Goal: Transaction & Acquisition: Purchase product/service

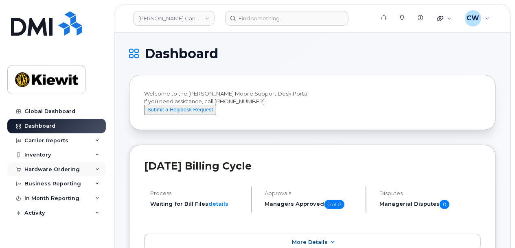
click at [67, 168] on div "Hardware Ordering" at bounding box center [51, 170] width 55 height 7
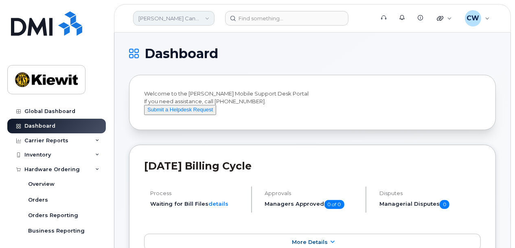
click at [180, 19] on link "Kiewit Canada Inc" at bounding box center [173, 18] width 81 height 15
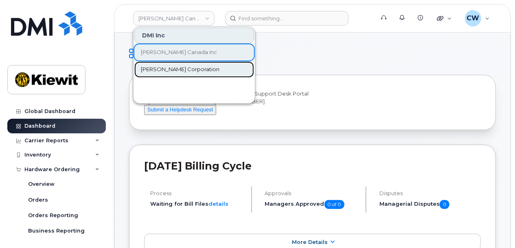
click at [178, 69] on span "[PERSON_NAME] Corporation" at bounding box center [180, 70] width 79 height 8
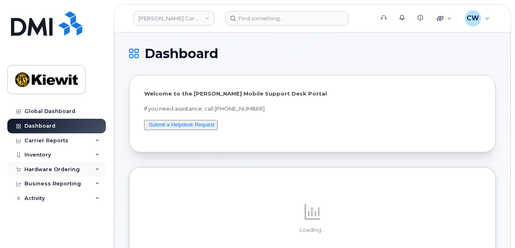
click at [62, 167] on div "Hardware Ordering" at bounding box center [51, 170] width 55 height 7
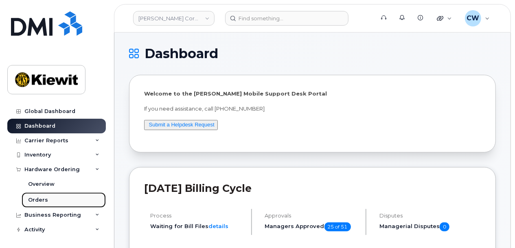
click at [35, 194] on link "Orders" at bounding box center [64, 200] width 84 height 15
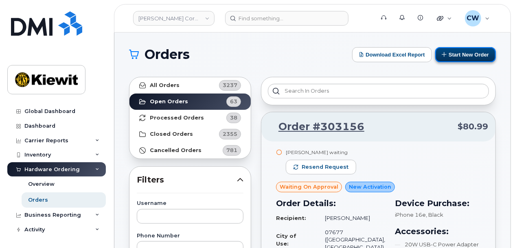
click at [459, 53] on button "Start New Order" at bounding box center [465, 54] width 61 height 15
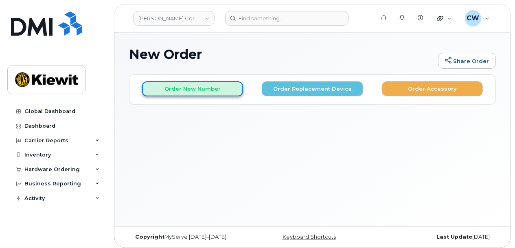
click at [198, 89] on button "Order New Number" at bounding box center [192, 88] width 101 height 15
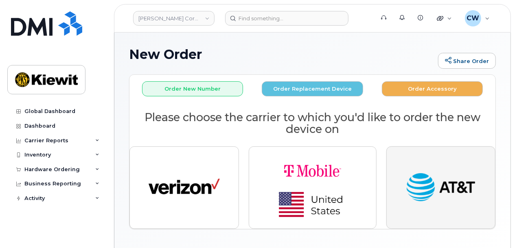
click at [430, 185] on img "button" at bounding box center [440, 188] width 71 height 37
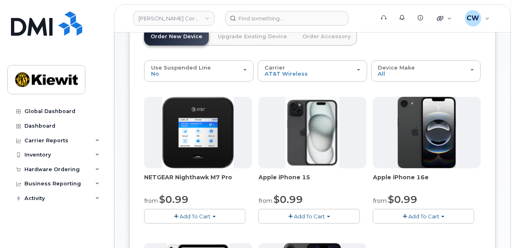
scroll to position [108, 0]
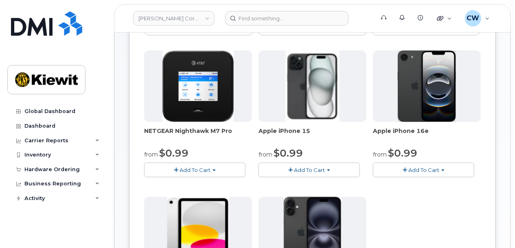
click at [416, 167] on span "Add To Cart" at bounding box center [424, 170] width 31 height 7
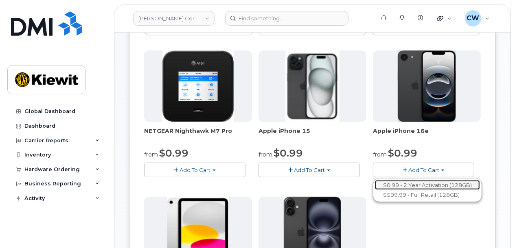
click at [416, 185] on link "$0.99 - 2 Year Activation (128GB)" at bounding box center [427, 185] width 105 height 10
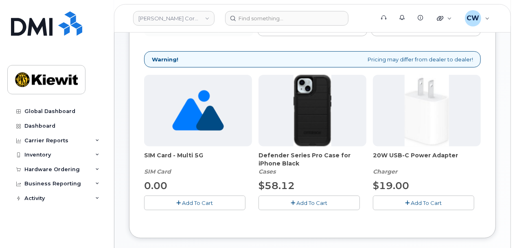
click at [322, 204] on span "Add To Cart" at bounding box center [312, 203] width 31 height 7
click at [407, 201] on icon "button" at bounding box center [408, 203] width 4 height 5
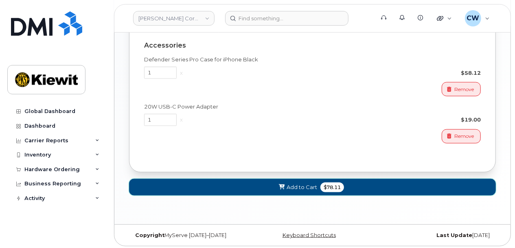
click at [305, 188] on span "Add to Cart" at bounding box center [302, 188] width 31 height 8
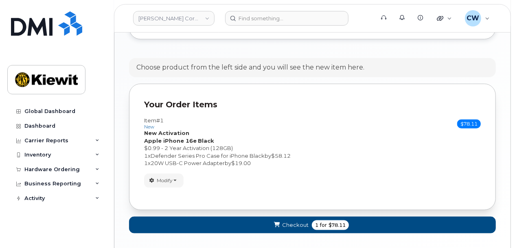
scroll to position [329, 0]
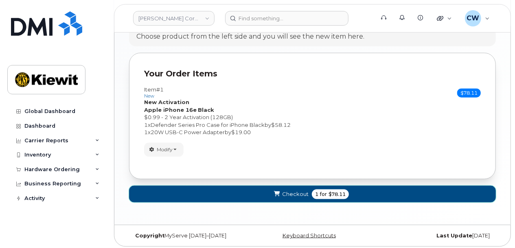
click at [313, 194] on span "1 for $78.11" at bounding box center [330, 195] width 37 height 10
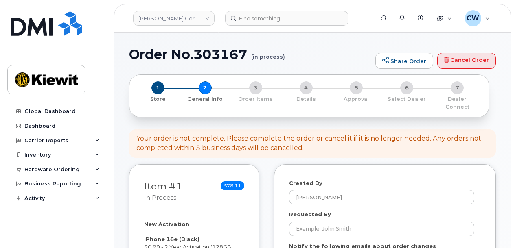
select select
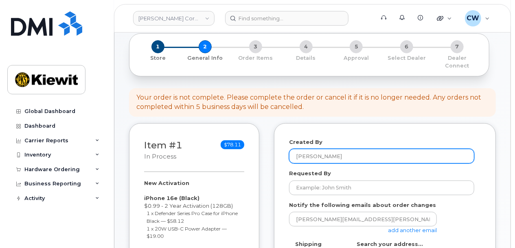
scroll to position [54, 0]
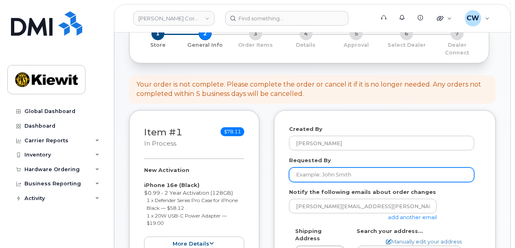
click at [345, 168] on input "Requested By" at bounding box center [381, 175] width 185 height 15
type input "Miranda Stevens"
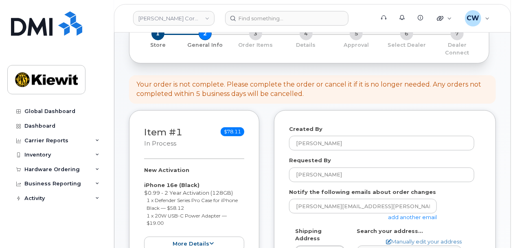
click at [403, 214] on link "add another email" at bounding box center [412, 217] width 49 height 7
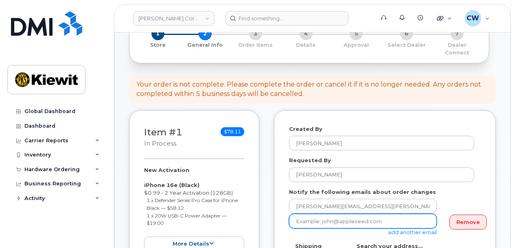
click at [322, 214] on input "email" at bounding box center [363, 221] width 148 height 15
paste input "Cindy.Caballero"
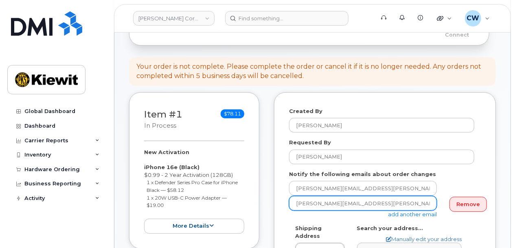
scroll to position [108, 0]
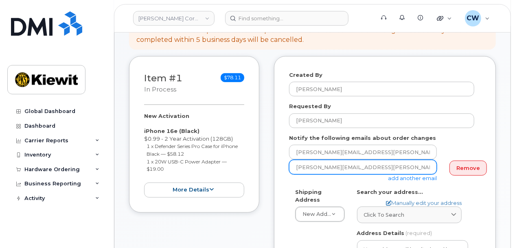
type input "Cindy.Caballero@kiewit.com"
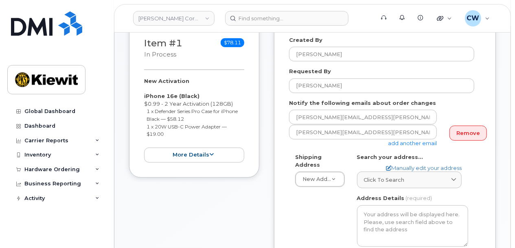
scroll to position [163, 0]
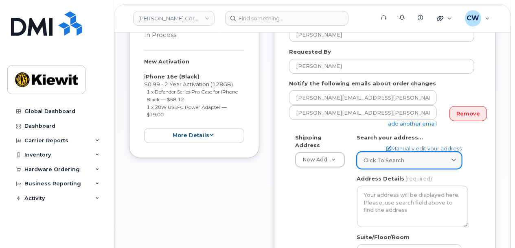
click at [374, 157] on span "Click to search" at bounding box center [384, 161] width 41 height 8
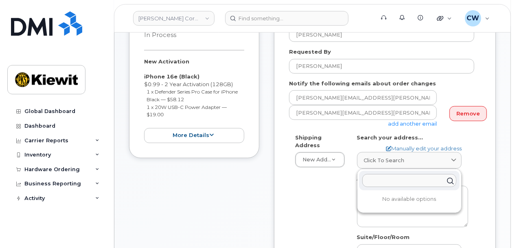
paste input "137 Old Market St Suite 101 Aiken SC 29803"
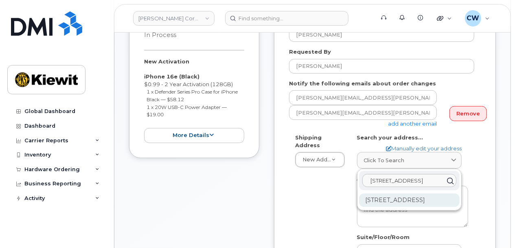
type input "137 Old Market St Suite 101 Aiken SC 29803"
click at [385, 200] on div "137 Old Market St Ste 101 Aiken SC 29803-3927" at bounding box center [409, 200] width 101 height 13
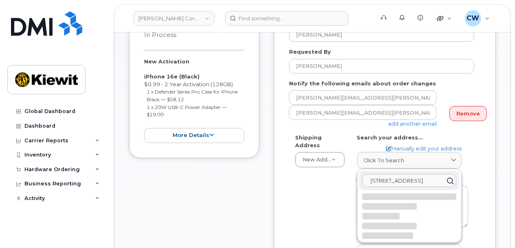
select select
type textarea "137 Old Market St Ste 101 AIKEN SC 29803-3927 UNITED STATES"
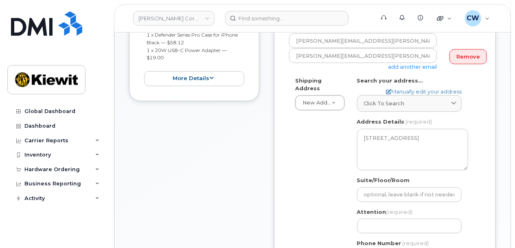
scroll to position [271, 0]
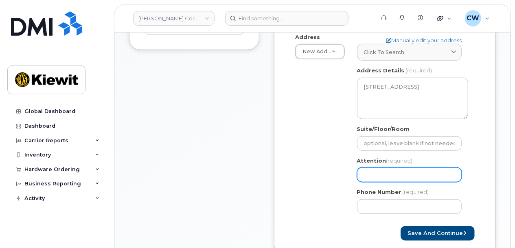
click at [407, 168] on input "Attention (required)" at bounding box center [409, 175] width 105 height 15
select select
type input "M"
select select
type input "Mi"
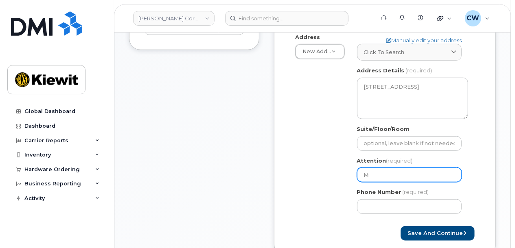
select select
type input "Mir"
select select
type input "Mira"
select select
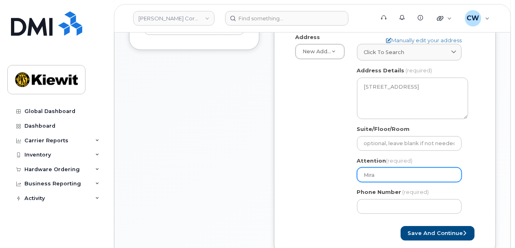
type input "Miran"
select select
type input "Mirand"
select select
type input "Miranda"
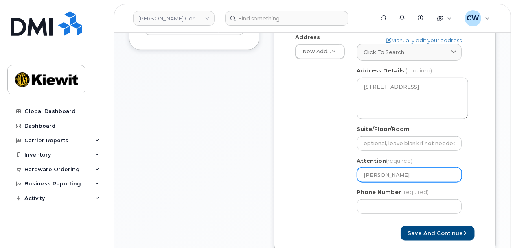
select select
type input "Miranda S"
select select
type input "Miranda St"
select select
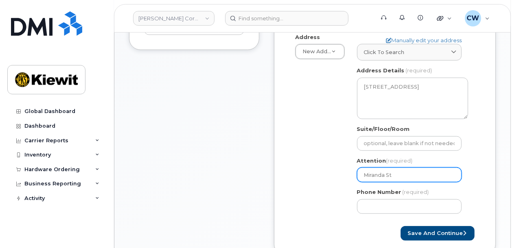
type input "Miranda Ste"
select select
type input "Miranda Stev"
select select
type input "Miranda Steve"
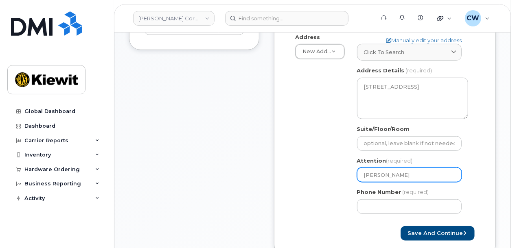
select select
type input "Miranda Steven"
select select
type input "[PERSON_NAME]"
select select
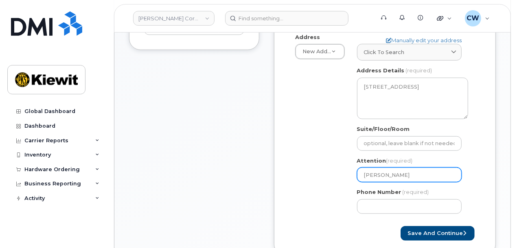
type input "Miranda Stevens a"
select select
type input "Miranda Stevens an"
select select
type input "Miranda Stevens and"
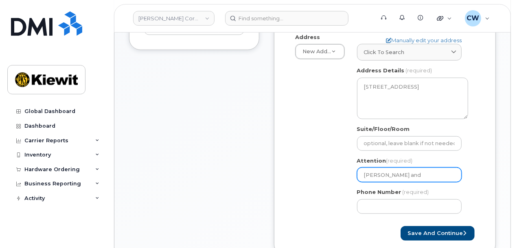
select select
type input "Miranda Stevens and T"
select select
type input "Miranda Stevens and Te"
select select
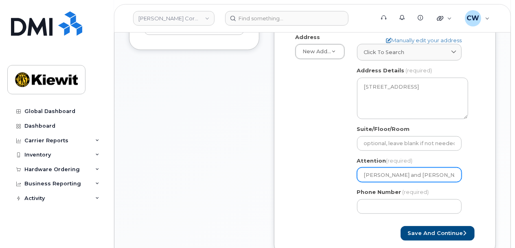
type input "Miranda Stevens and Ted"
select select
type input "Miranda Stevens and Ted S"
select select
type input "Miranda Stevens and Ted Su"
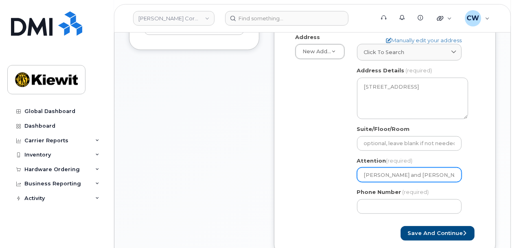
select select
type input "Miranda Stevens and Ted Sum"
select select
type input "Miranda Stevens and Ted Sumn"
select select
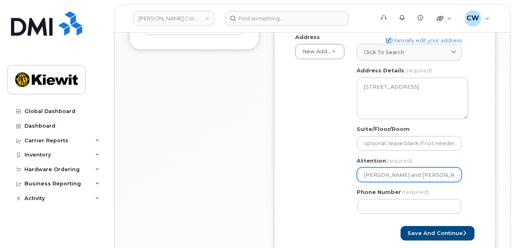
type input "Miranda Stevens and Ted Sumne"
select select
type input "[PERSON_NAME] and [PERSON_NAME]"
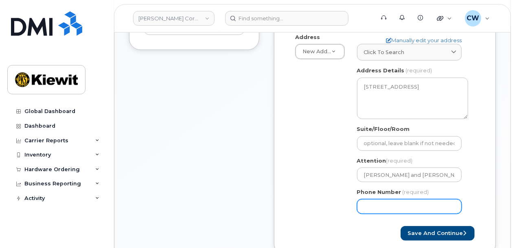
click at [377, 200] on input "Phone Number" at bounding box center [409, 207] width 105 height 15
type input "8777727707"
select select
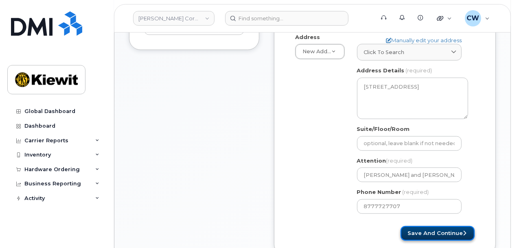
click at [427, 226] on button "Save and Continue" at bounding box center [438, 233] width 74 height 15
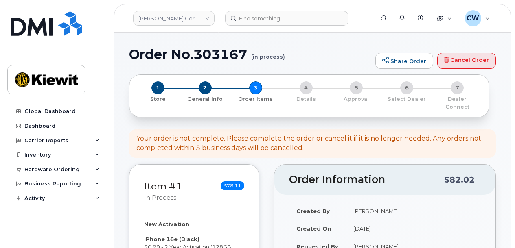
select select
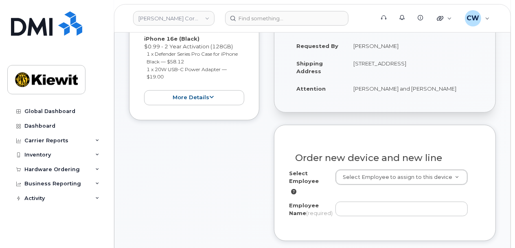
scroll to position [271, 0]
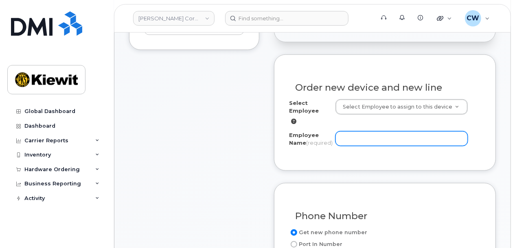
click at [350, 132] on input "Employee Name (required)" at bounding box center [402, 139] width 132 height 15
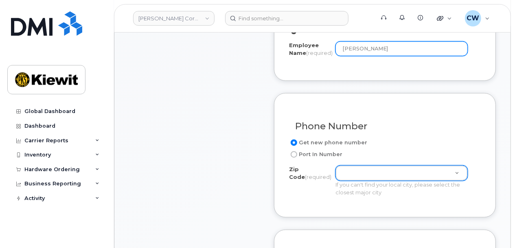
scroll to position [380, 0]
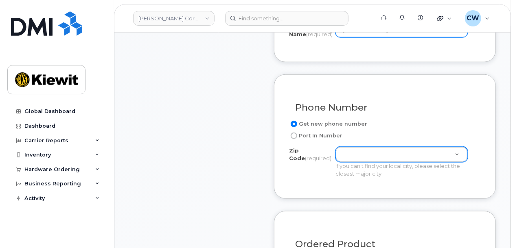
type input "[PERSON_NAME]"
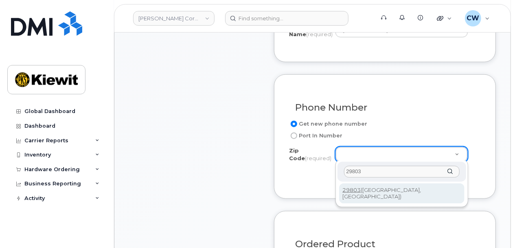
type input "29803"
type input "29803 ([GEOGRAPHIC_DATA], [GEOGRAPHIC_DATA])"
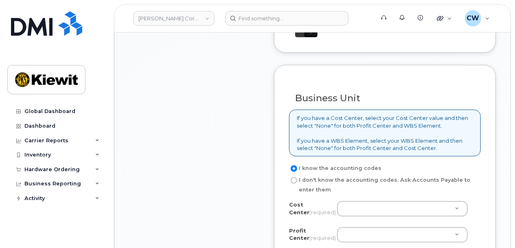
scroll to position [652, 0]
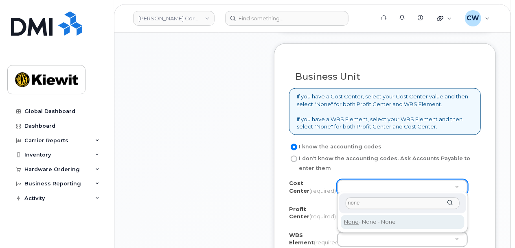
type input "none"
type input "None"
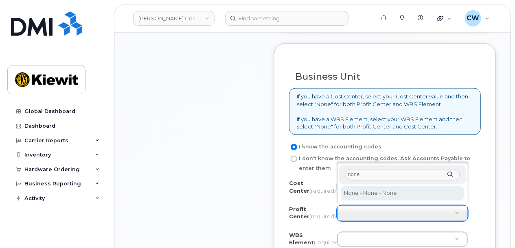
type input "none"
select select "None"
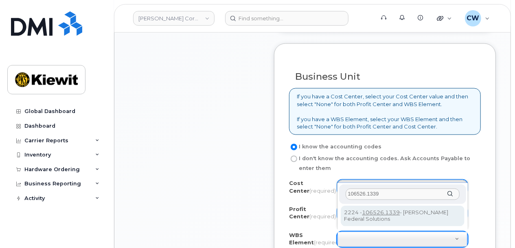
type input "106526.1339"
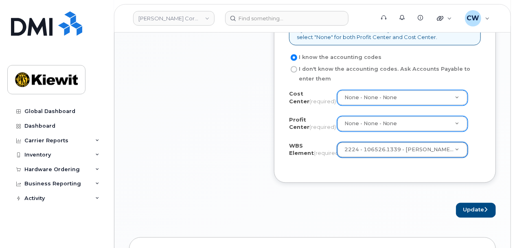
scroll to position [760, 0]
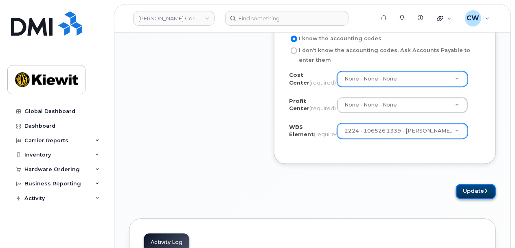
click at [466, 188] on button "Update" at bounding box center [476, 192] width 40 height 15
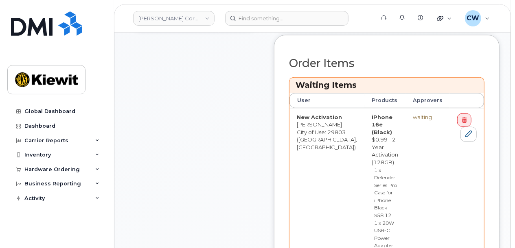
scroll to position [380, 0]
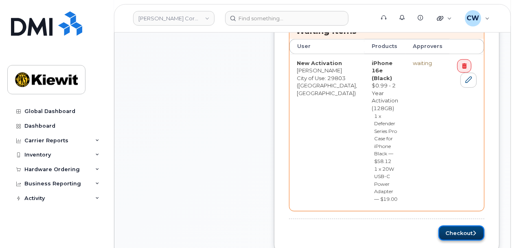
click at [454, 226] on button "Checkout" at bounding box center [462, 233] width 46 height 15
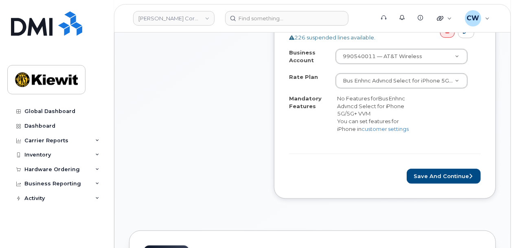
scroll to position [326, 0]
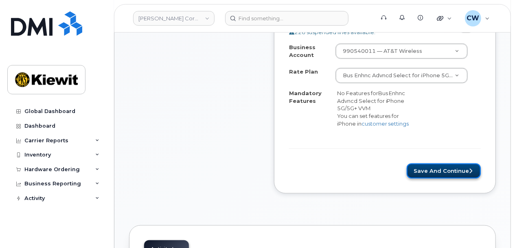
click at [437, 175] on button "Save and Continue" at bounding box center [444, 171] width 74 height 15
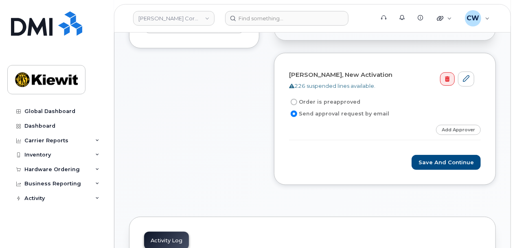
scroll to position [271, 0]
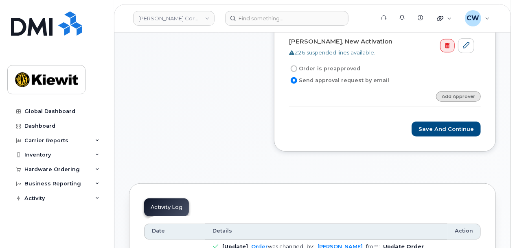
click at [461, 92] on link "Add Approver" at bounding box center [458, 97] width 45 height 10
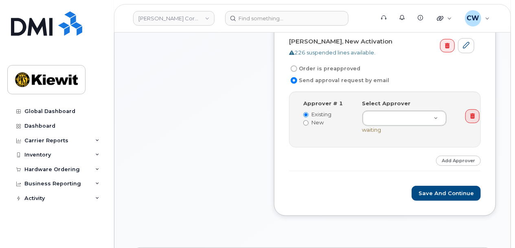
click at [315, 119] on label "New" at bounding box center [326, 123] width 47 height 8
click at [309, 121] on input "New" at bounding box center [305, 123] width 5 height 5
radio input "true"
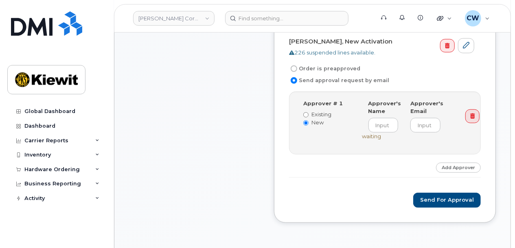
click at [315, 111] on label "Existing" at bounding box center [326, 115] width 47 height 8
click at [309, 112] on input "Existing" at bounding box center [305, 114] width 5 height 5
radio input "true"
radio input "false"
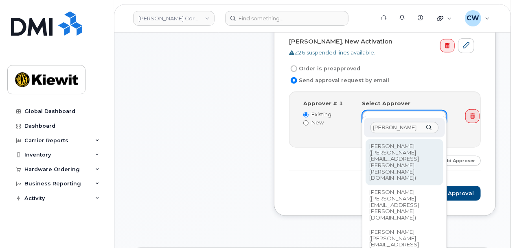
type input "paul"
type input "2146672"
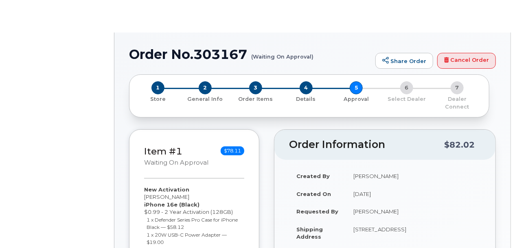
radio input "true"
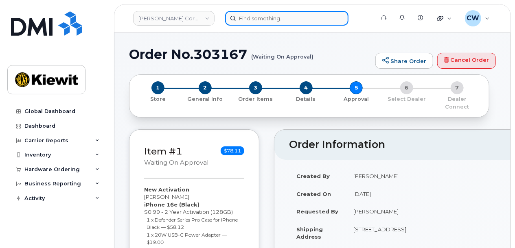
click at [282, 16] on input at bounding box center [286, 18] width 123 height 15
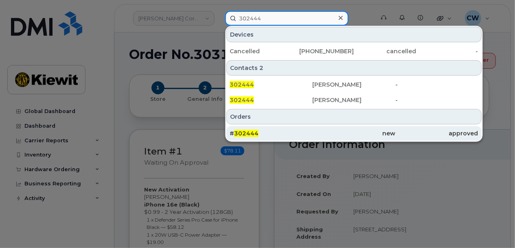
type input "302444"
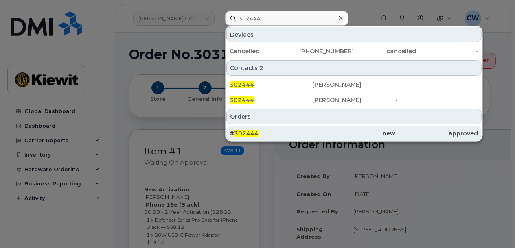
click at [315, 137] on div "new" at bounding box center [354, 133] width 83 height 15
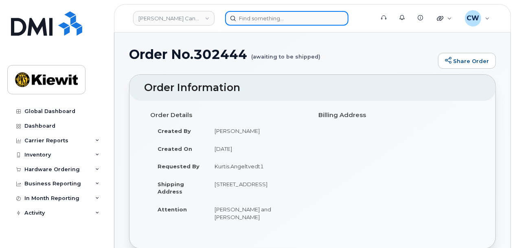
click at [268, 22] on input at bounding box center [286, 18] width 123 height 15
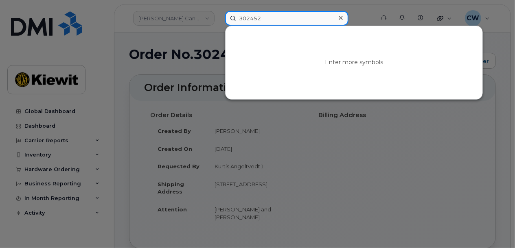
type input "302452"
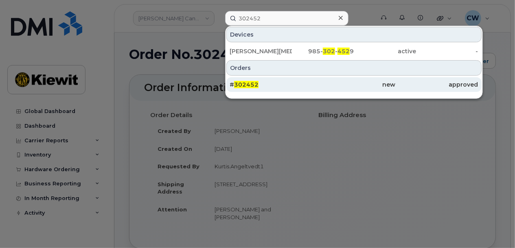
click at [268, 81] on div "# 302452" at bounding box center [271, 85] width 83 height 8
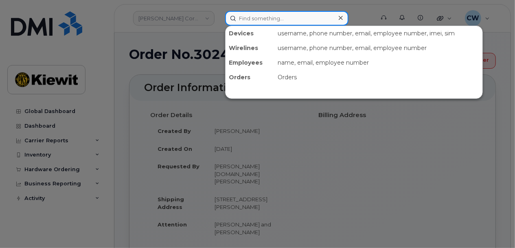
click at [265, 21] on input at bounding box center [286, 18] width 123 height 15
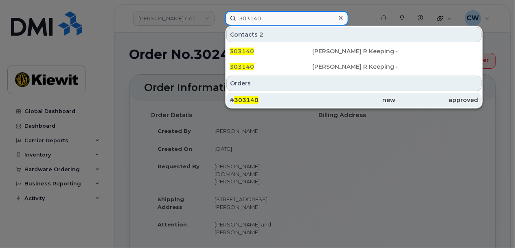
type input "303140"
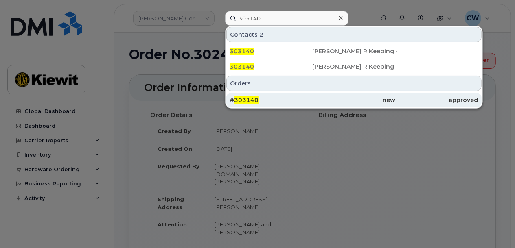
click at [296, 102] on div "# 303140" at bounding box center [271, 100] width 83 height 8
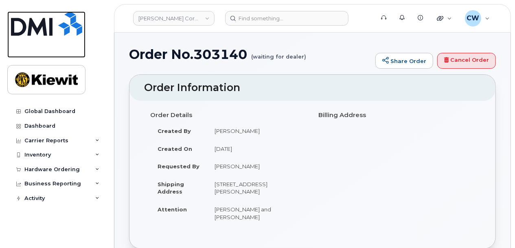
click at [61, 24] on img at bounding box center [46, 23] width 71 height 24
